Goal: Information Seeking & Learning: Learn about a topic

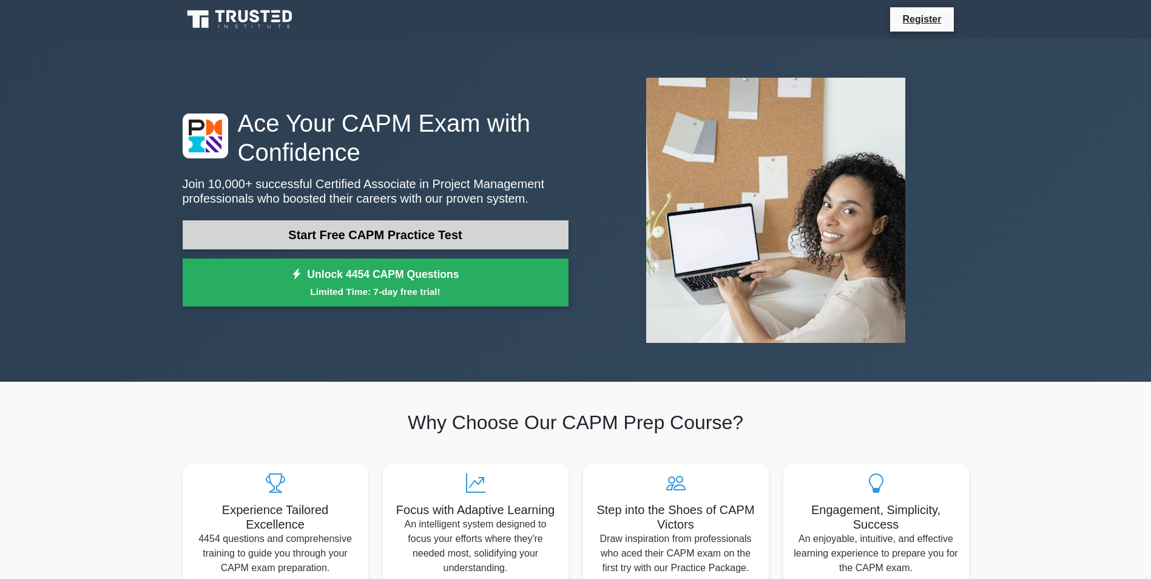
click at [441, 238] on link "Start Free CAPM Practice Test" at bounding box center [376, 234] width 386 height 29
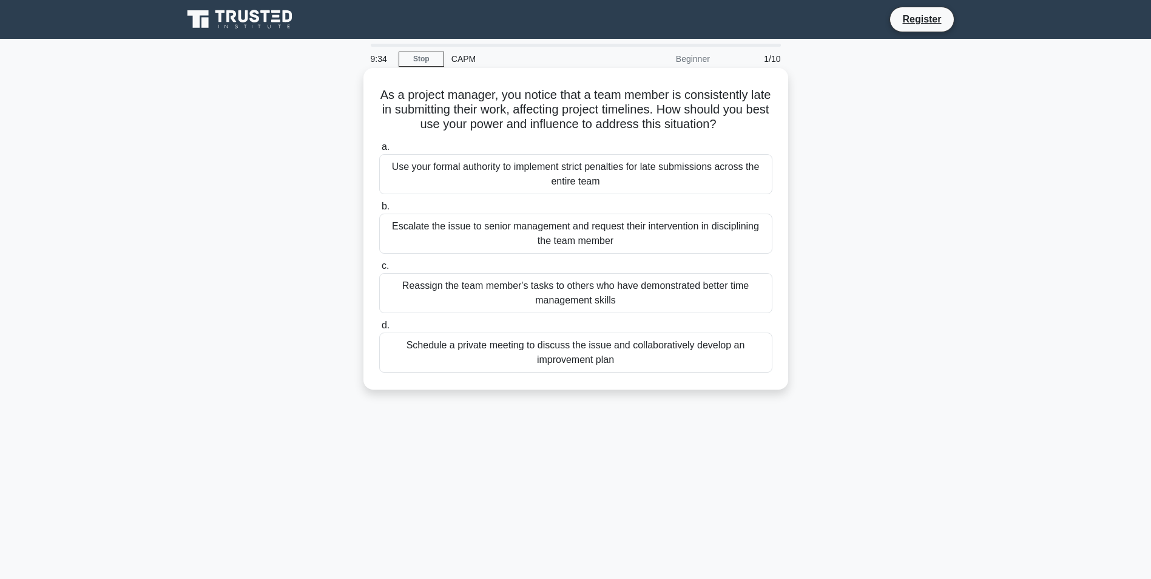
click at [507, 349] on div "Schedule a private meeting to discuss the issue and collaboratively develop an …" at bounding box center [575, 352] width 393 height 40
click at [379, 329] on input "d. Schedule a private meeting to discuss the issue and collaboratively develop …" at bounding box center [379, 326] width 0 height 8
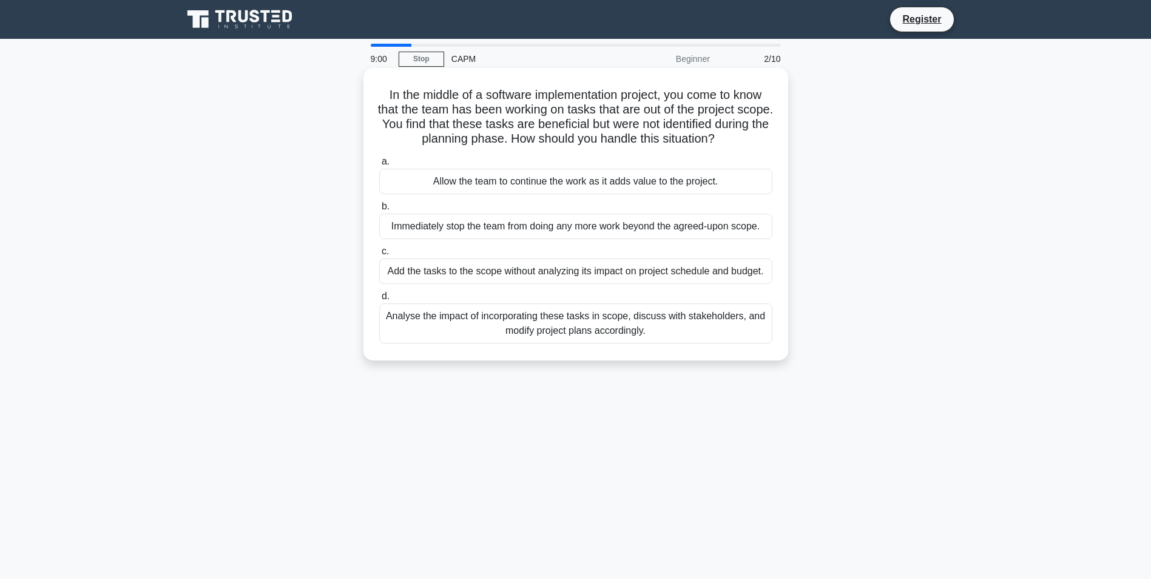
click at [567, 334] on div "Analyse the impact of incorporating these tasks in scope, discuss with stakehol…" at bounding box center [575, 323] width 393 height 40
click at [379, 300] on input "d. Analyse the impact of incorporating these tasks in scope, discuss with stake…" at bounding box center [379, 296] width 0 height 8
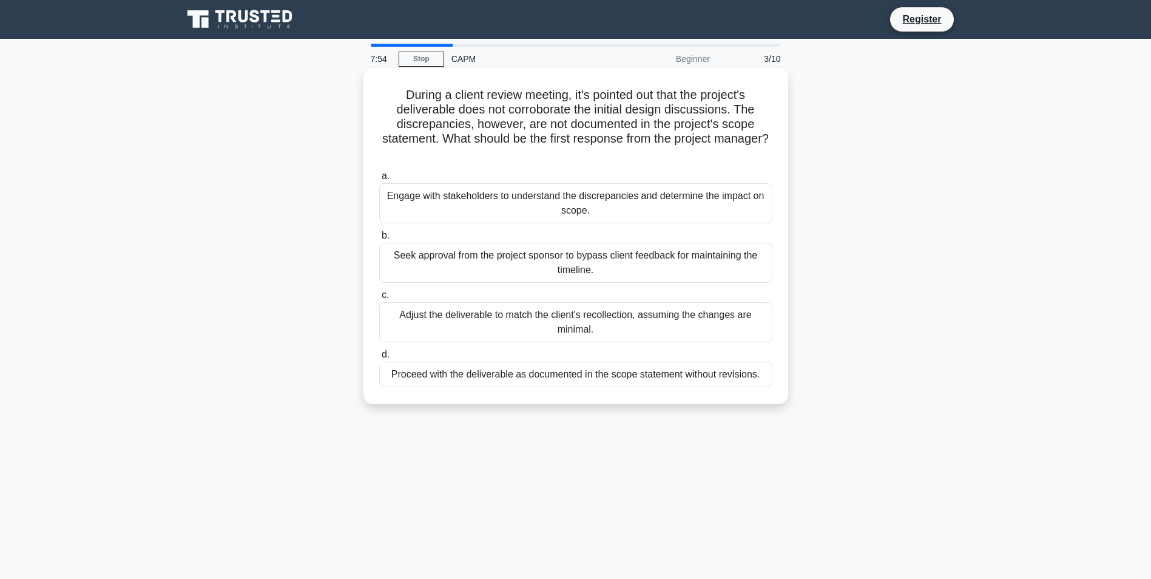
click at [468, 198] on div "Engage with stakeholders to understand the discrepancies and determine the impa…" at bounding box center [575, 203] width 393 height 40
click at [379, 180] on input "a. Engage with stakeholders to understand the discrepancies and determine the i…" at bounding box center [379, 176] width 0 height 8
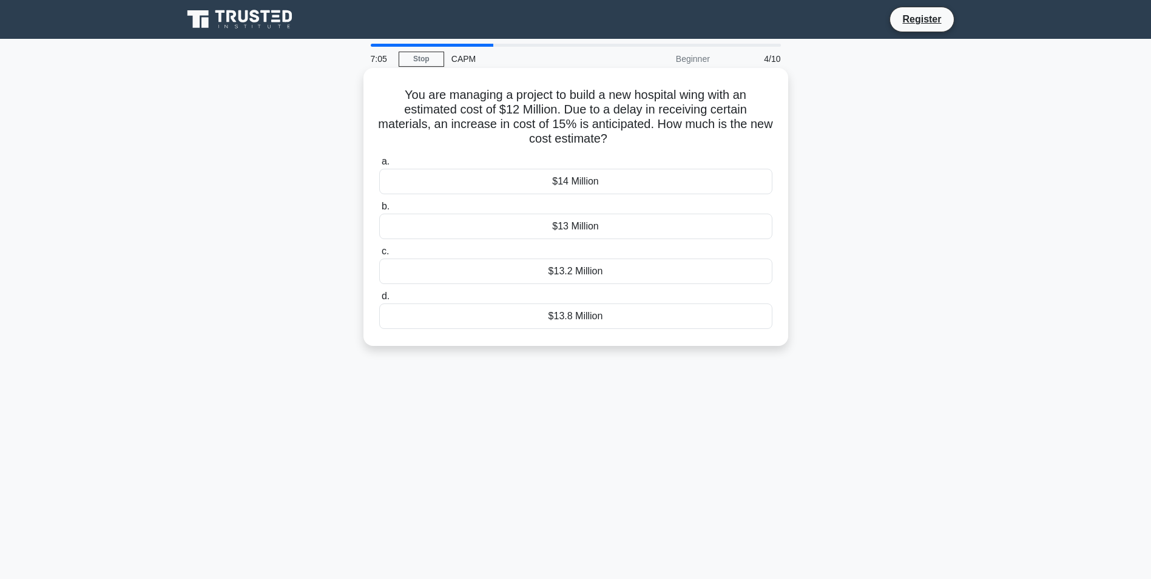
click at [427, 318] on div "$13.8 Million" at bounding box center [575, 315] width 393 height 25
click at [379, 300] on input "d. $13.8 Million" at bounding box center [379, 296] width 0 height 8
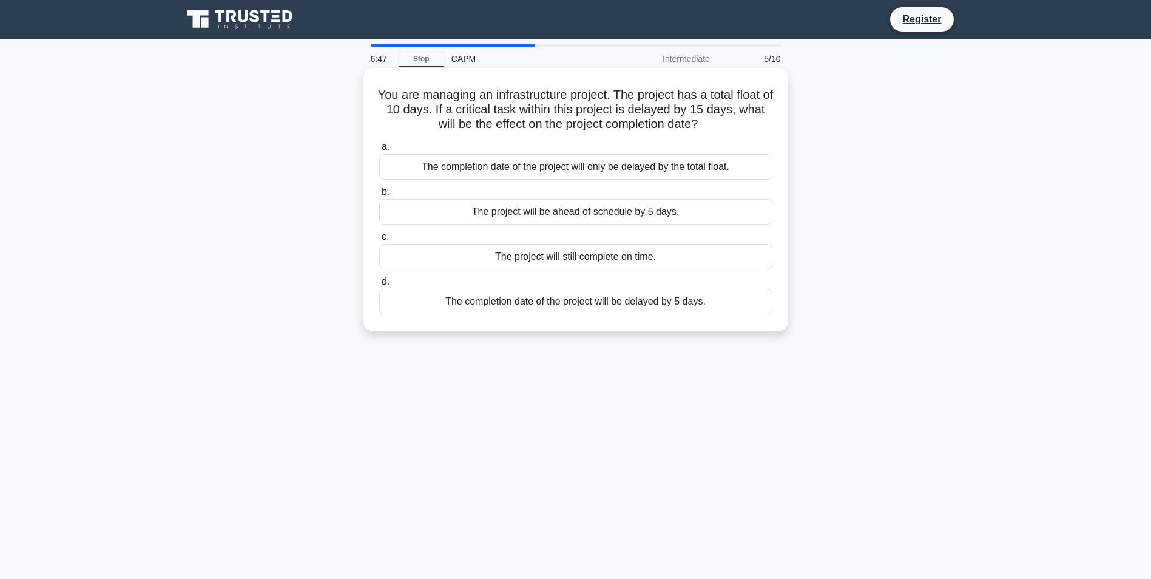
click at [440, 306] on div "The completion date of the project will be delayed by 5 days." at bounding box center [575, 301] width 393 height 25
click at [379, 286] on input "d. The completion date of the project will be delayed by 5 days." at bounding box center [379, 282] width 0 height 8
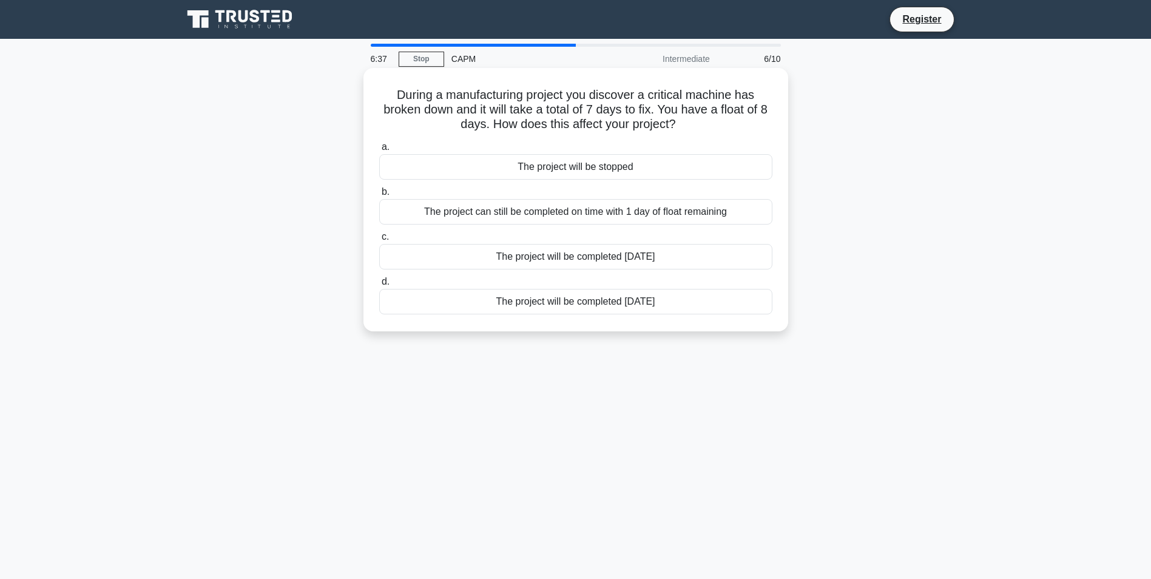
click at [468, 209] on div "The project can still be completed on time with 1 day of float remaining" at bounding box center [575, 211] width 393 height 25
click at [379, 196] on input "b. The project can still be completed on time with 1 day of float remaining" at bounding box center [379, 192] width 0 height 8
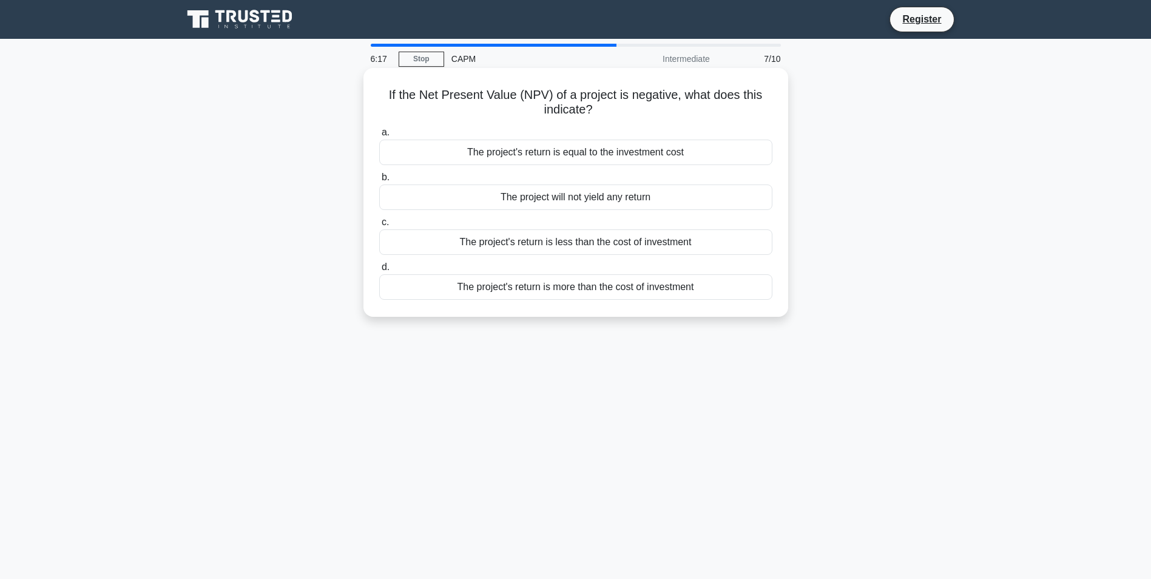
click at [486, 294] on div "The project's return is more than the cost of investment" at bounding box center [575, 286] width 393 height 25
click at [379, 271] on input "d. The project's return is more than the cost of investment" at bounding box center [379, 267] width 0 height 8
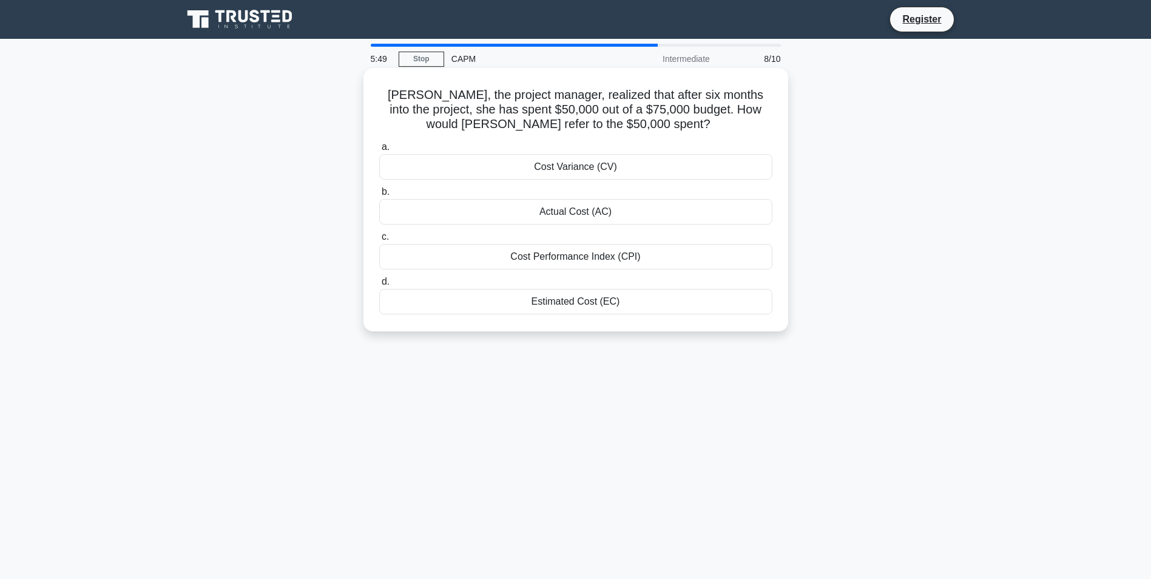
click at [535, 211] on div "Actual Cost (AC)" at bounding box center [575, 211] width 393 height 25
click at [379, 196] on input "b. Actual Cost (AC)" at bounding box center [379, 192] width 0 height 8
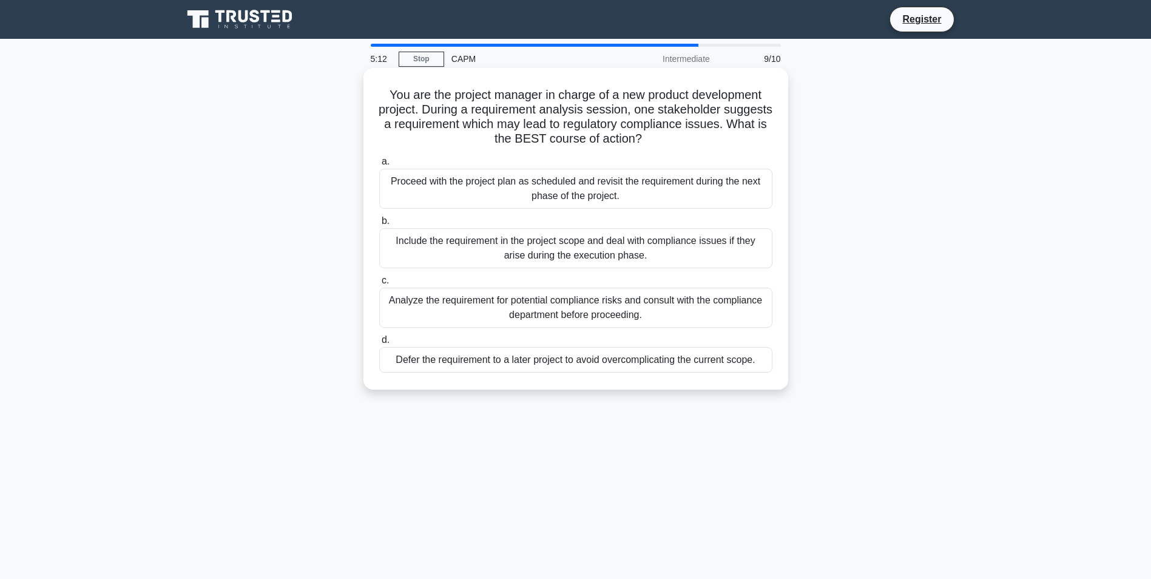
click at [532, 303] on div "Analyze the requirement for potential compliance risks and consult with the com…" at bounding box center [575, 308] width 393 height 40
click at [379, 285] on input "c. Analyze the requirement for potential compliance risks and consult with the …" at bounding box center [379, 281] width 0 height 8
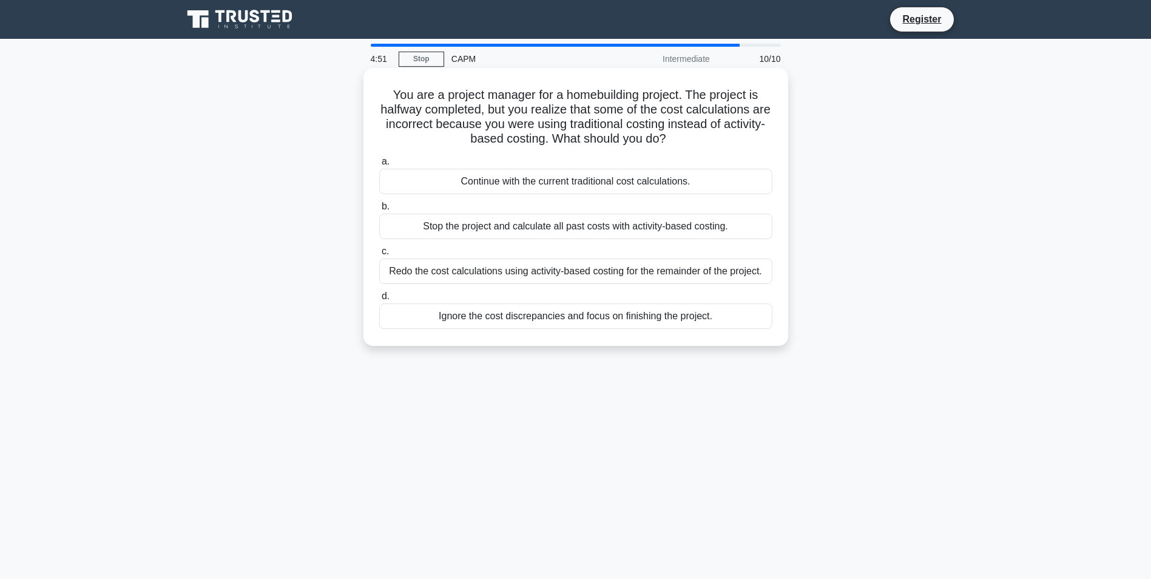
click at [533, 272] on div "Redo the cost calculations using activity-based costing for the remainder of th…" at bounding box center [575, 270] width 393 height 25
click at [379, 255] on input "c. Redo the cost calculations using activity-based costing for the remainder of…" at bounding box center [379, 252] width 0 height 8
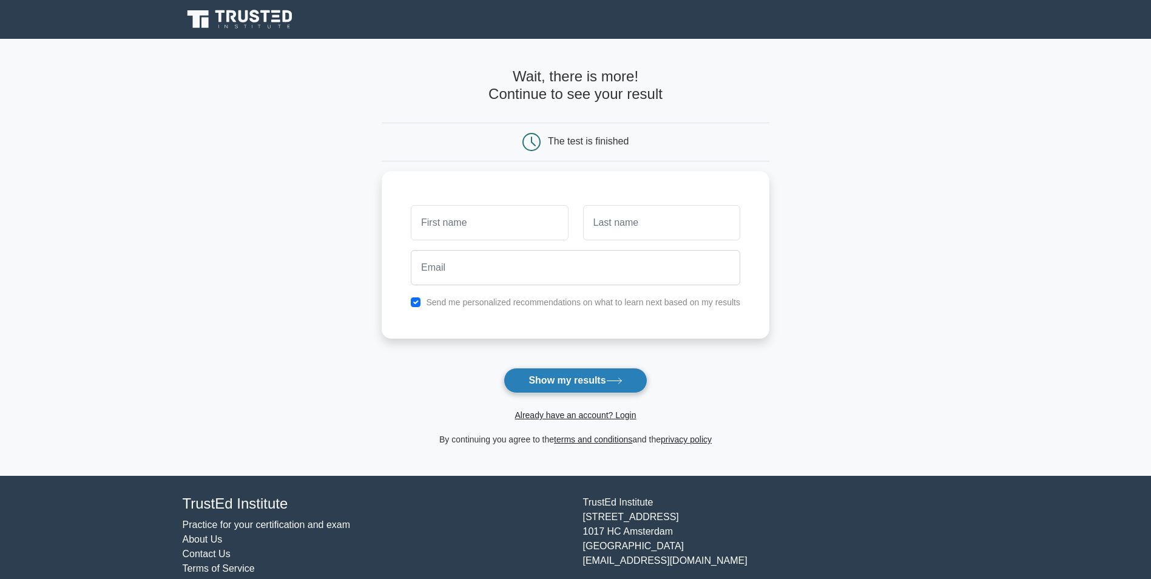
click at [568, 378] on button "Show my results" at bounding box center [575, 380] width 143 height 25
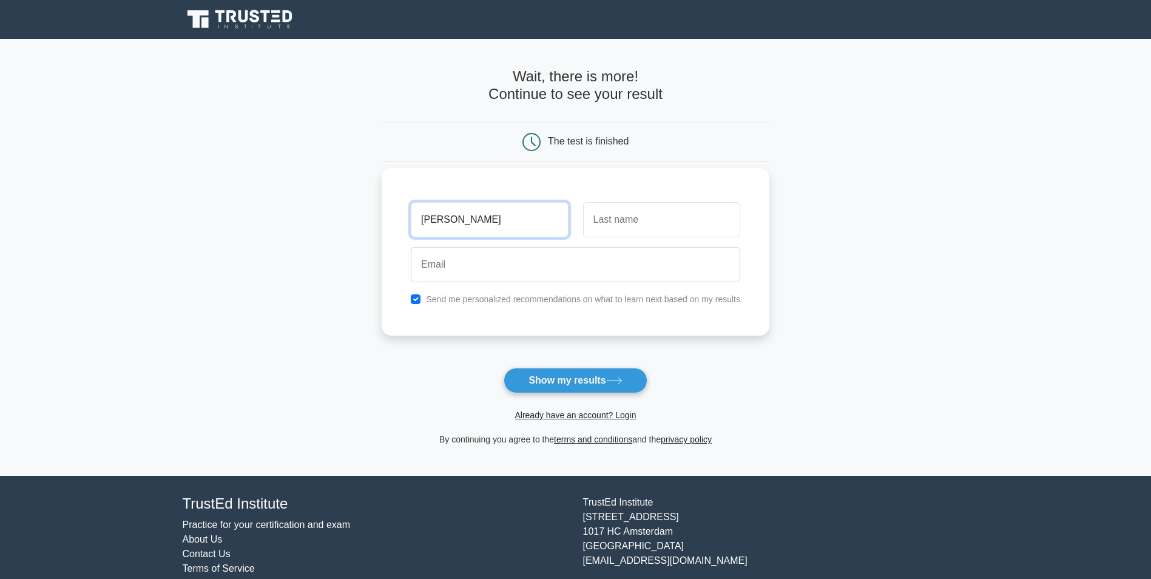
type input "[PERSON_NAME]"
type input "Hovlind"
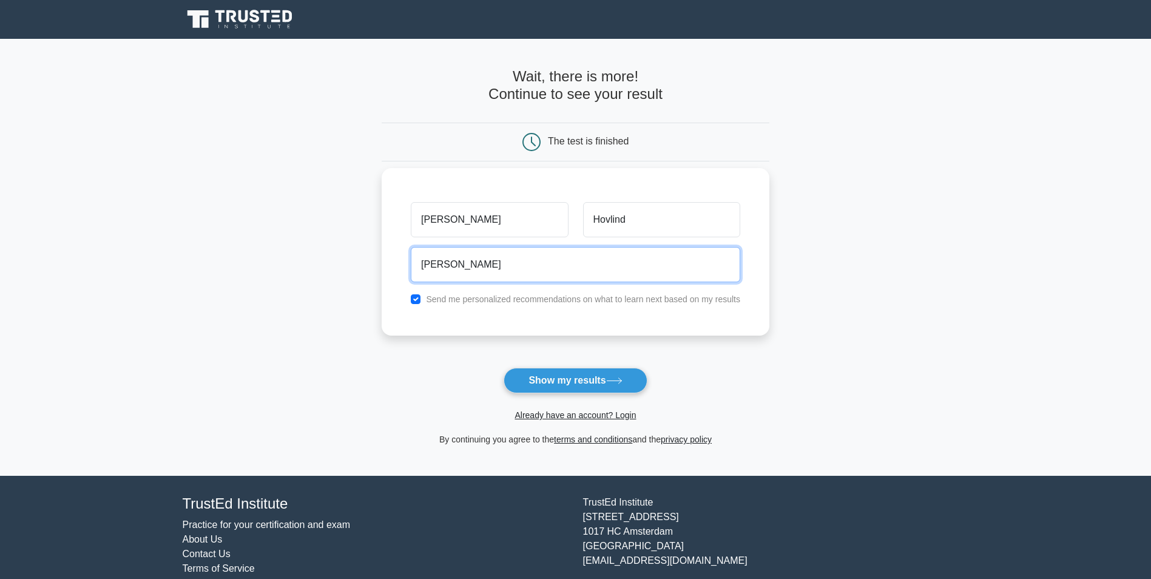
type input "[PERSON_NAME][EMAIL_ADDRESS][DOMAIN_NAME]"
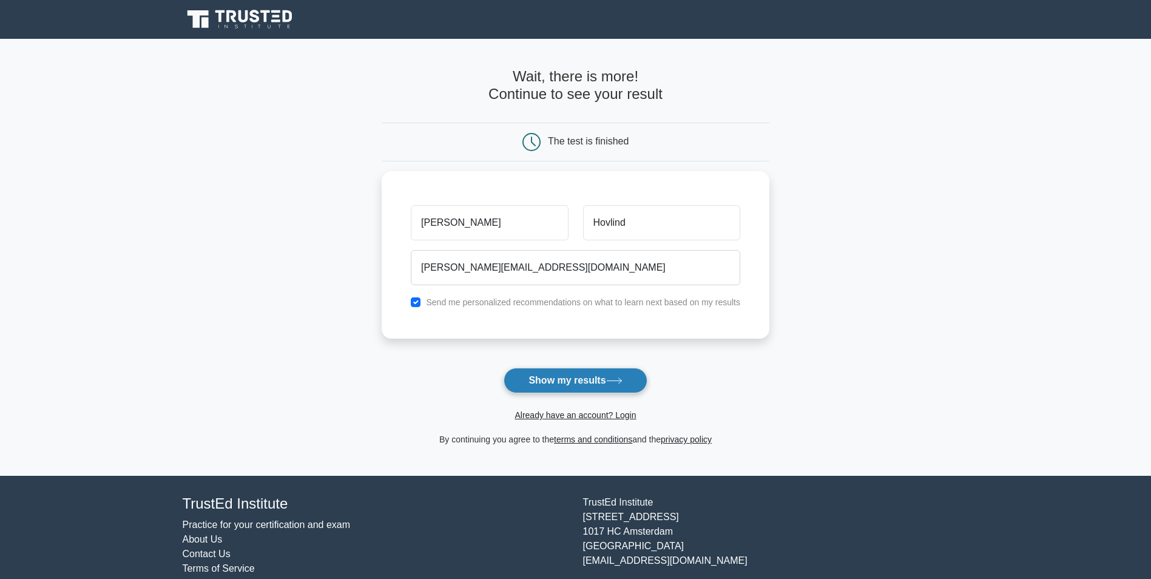
click at [557, 383] on button "Show my results" at bounding box center [575, 380] width 143 height 25
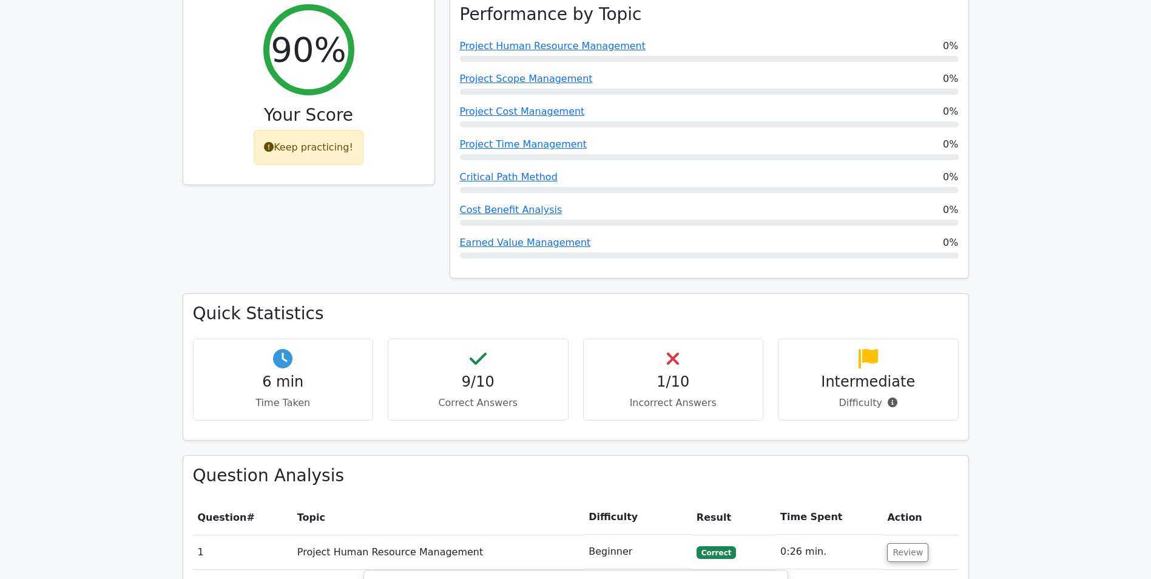
scroll to position [477, 0]
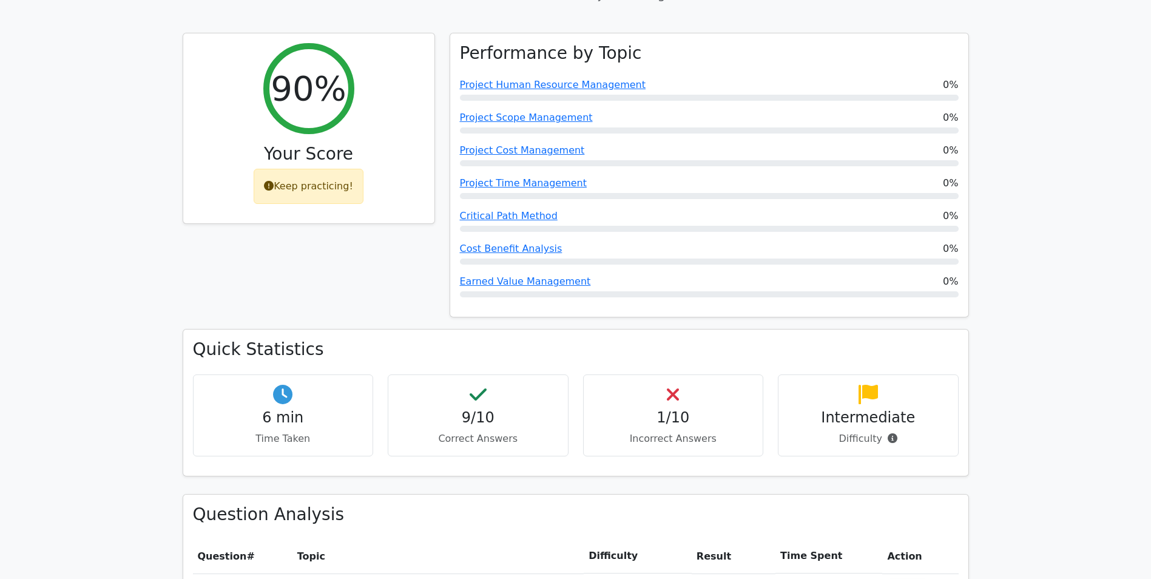
click at [704, 409] on h4 "1/10" at bounding box center [673, 418] width 160 height 18
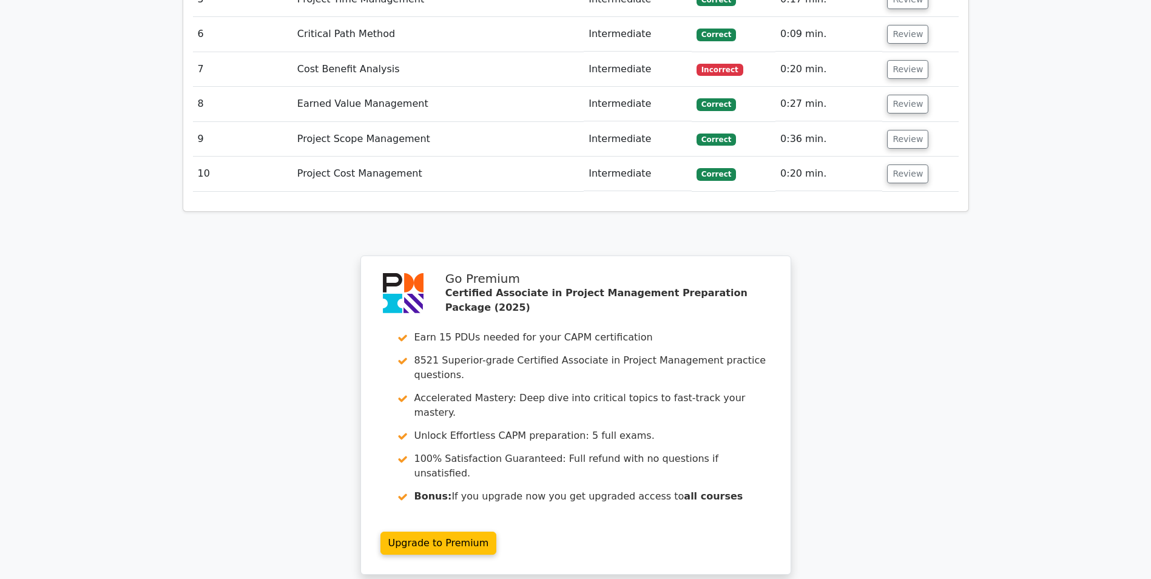
scroll to position [1489, 0]
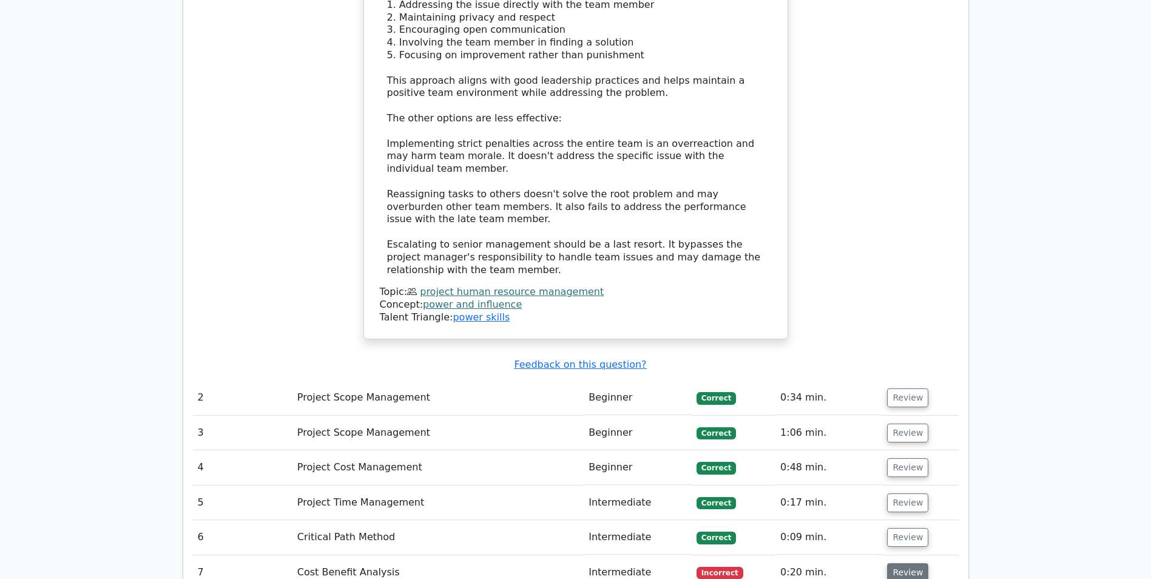
click at [892, 563] on button "Review" at bounding box center [907, 572] width 41 height 19
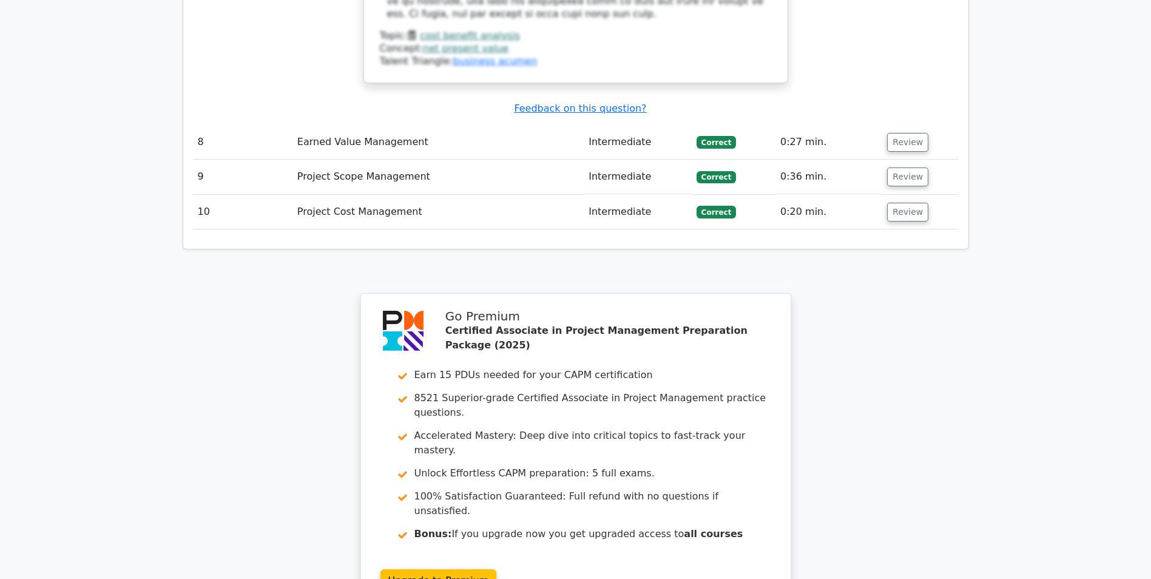
scroll to position [2584, 0]
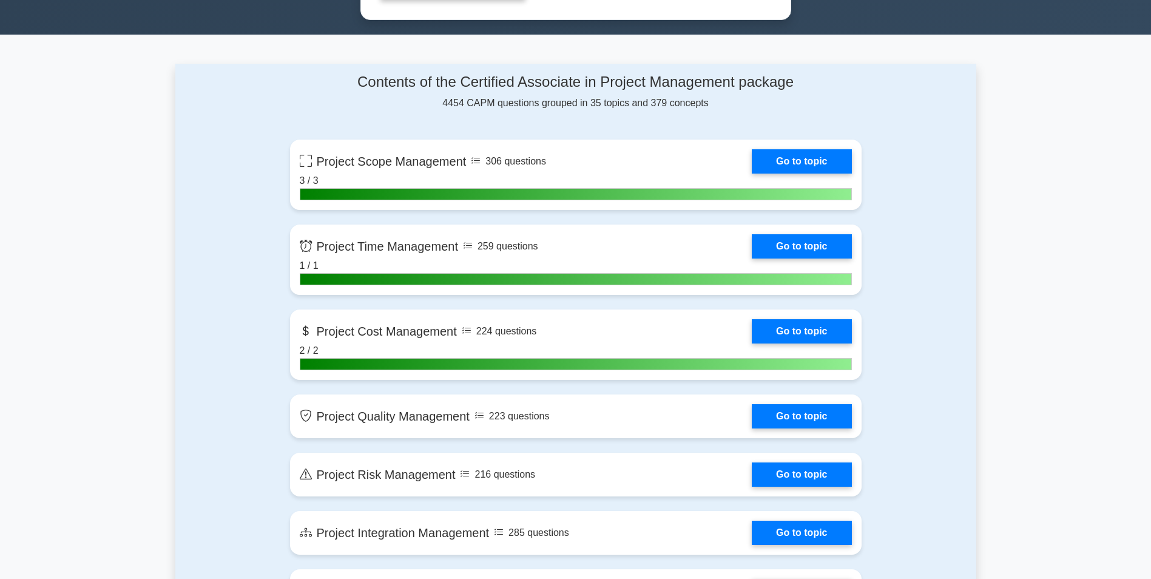
scroll to position [637, 0]
